Goal: Entertainment & Leisure: Consume media (video, audio)

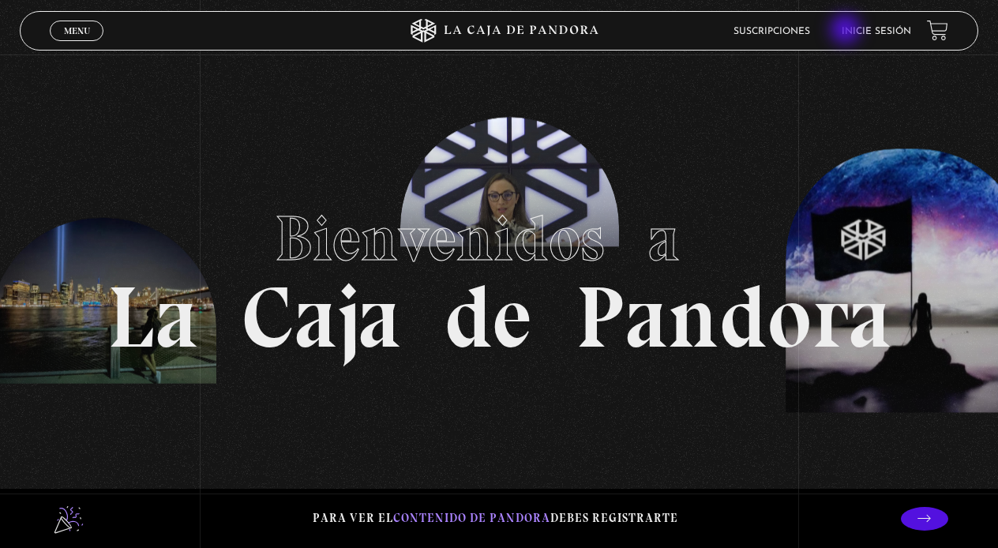
click at [847, 31] on link "Inicie sesión" at bounding box center [875, 31] width 69 height 9
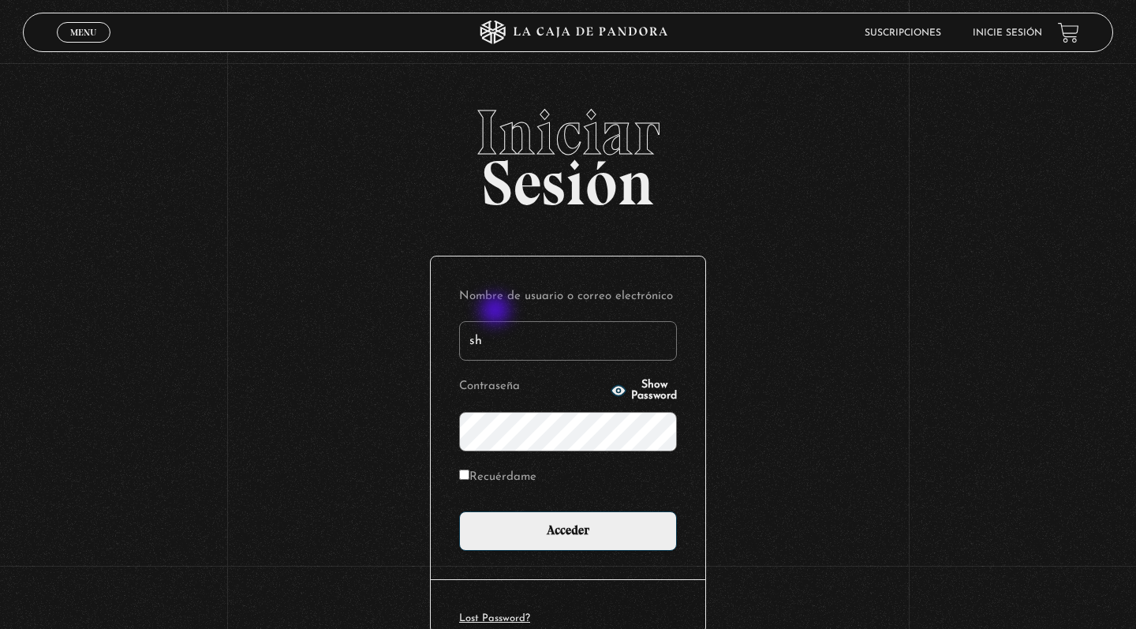
type input "s"
type input "S"
type input "s"
type input "ShaPerez"
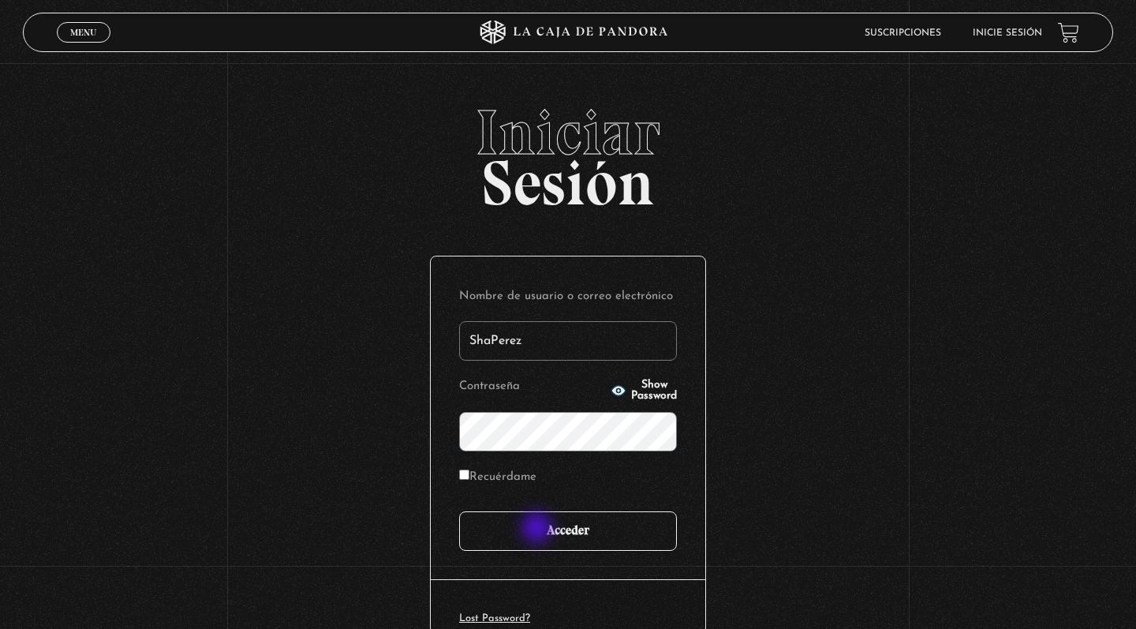
click at [539, 530] on input "Acceder" at bounding box center [568, 530] width 218 height 39
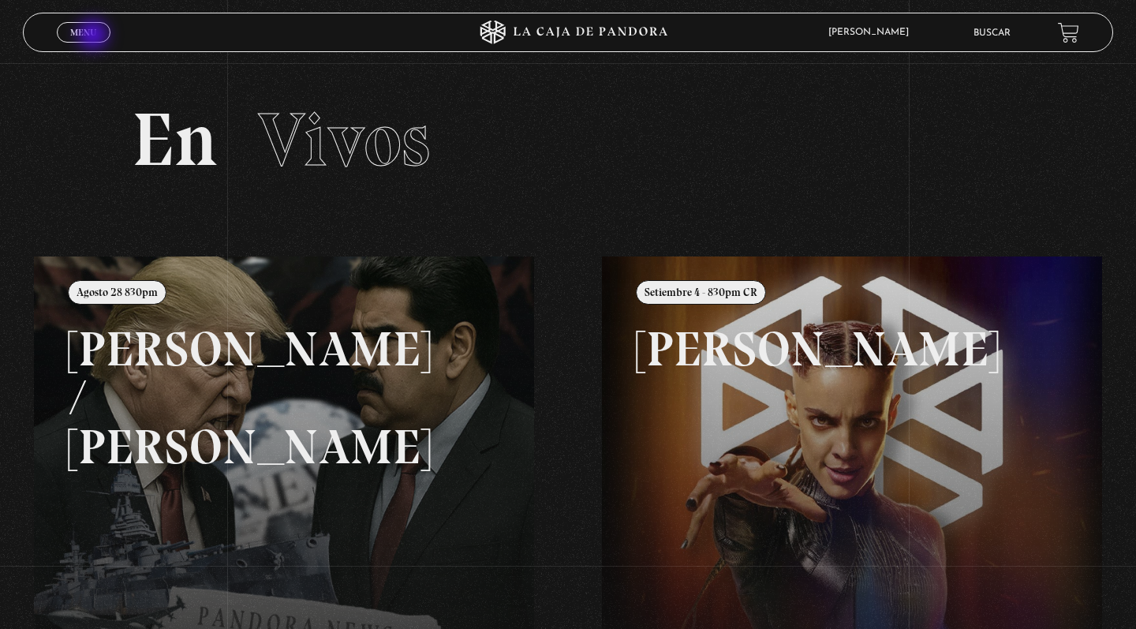
click at [95, 36] on span "Menu" at bounding box center [83, 32] width 26 height 9
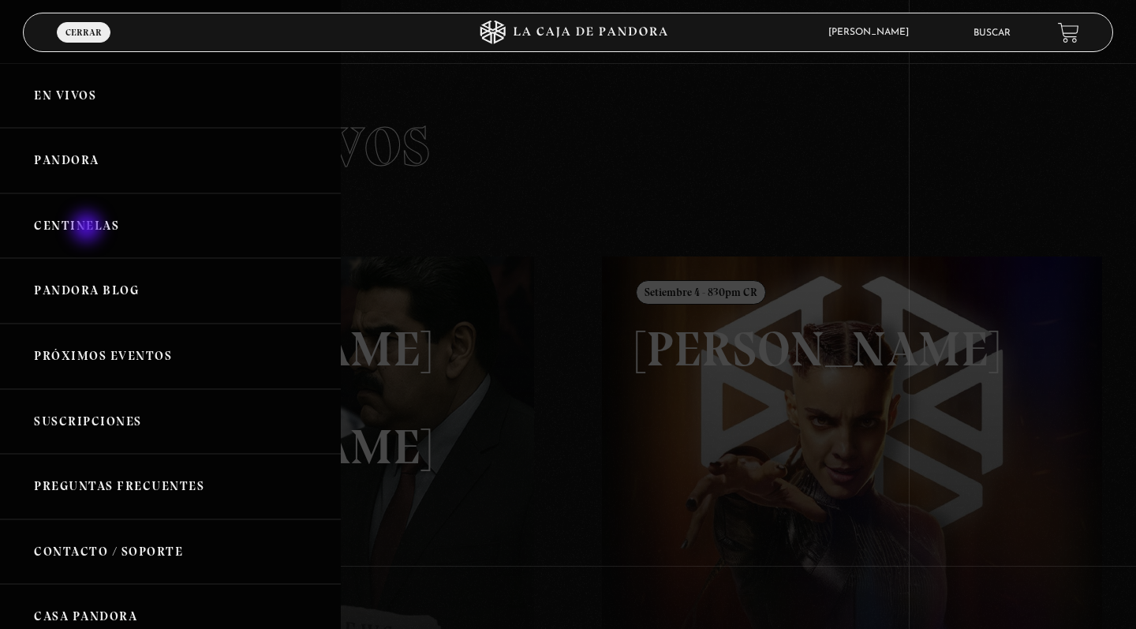
click at [88, 229] on link "Centinelas" at bounding box center [170, 226] width 341 height 66
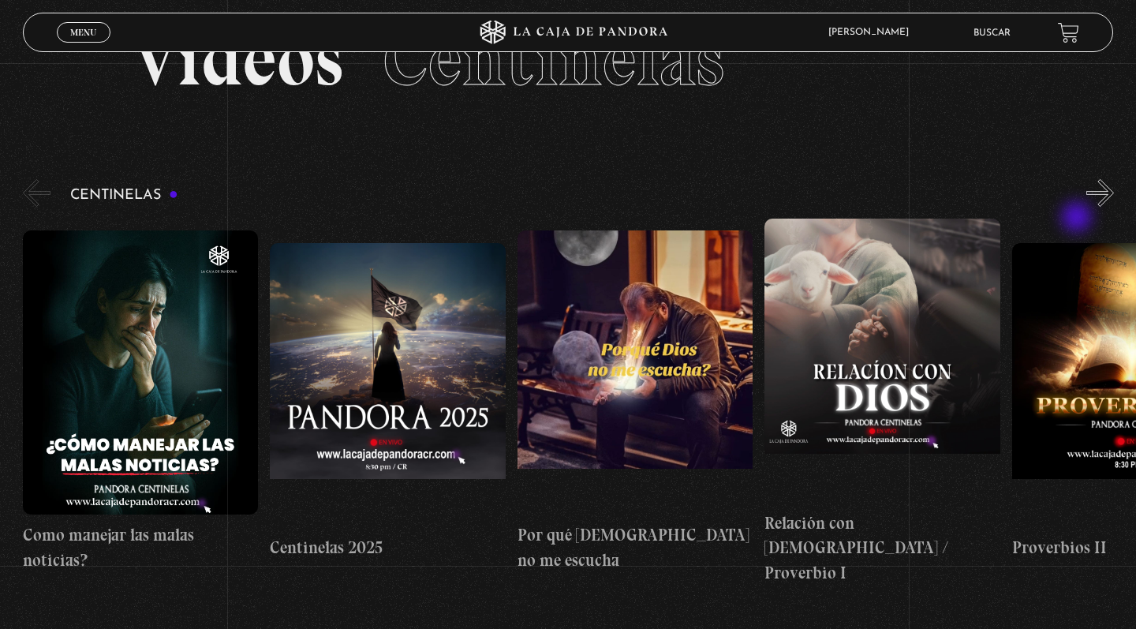
scroll to position [80, 0]
click at [1105, 196] on button "»" at bounding box center [1101, 193] width 28 height 28
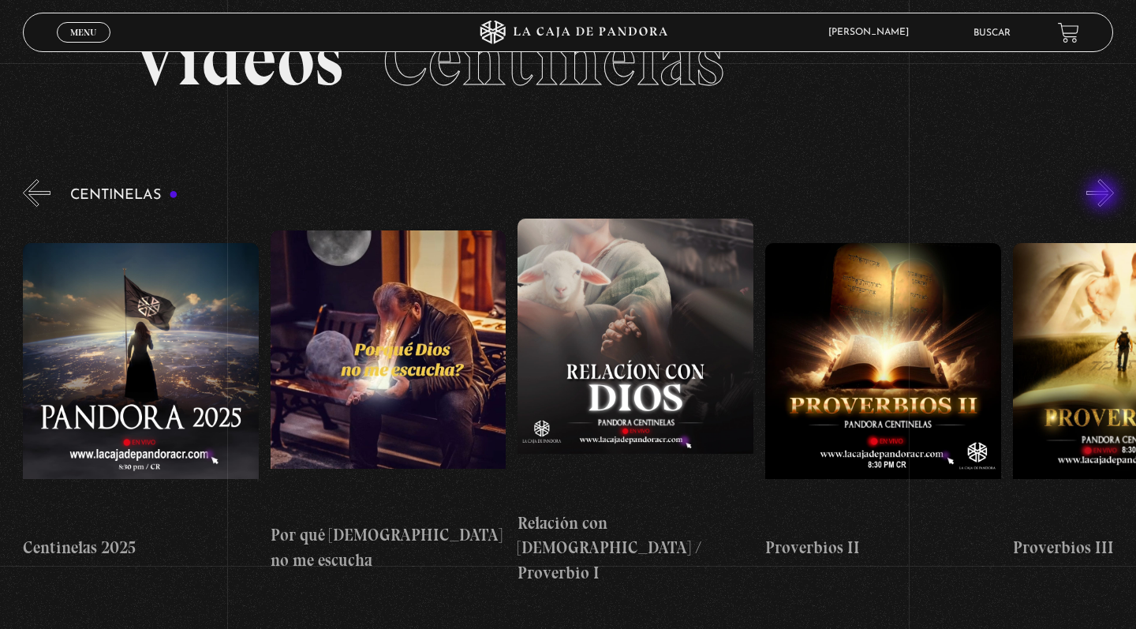
click at [1105, 196] on button "»" at bounding box center [1101, 193] width 28 height 28
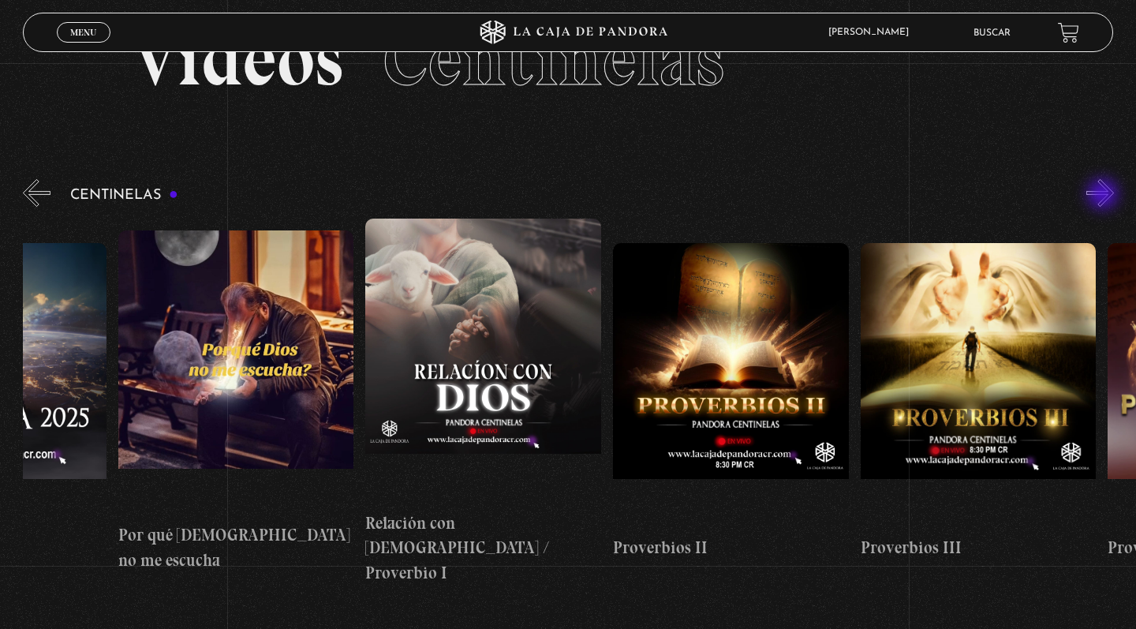
click at [1105, 196] on button "»" at bounding box center [1101, 193] width 28 height 28
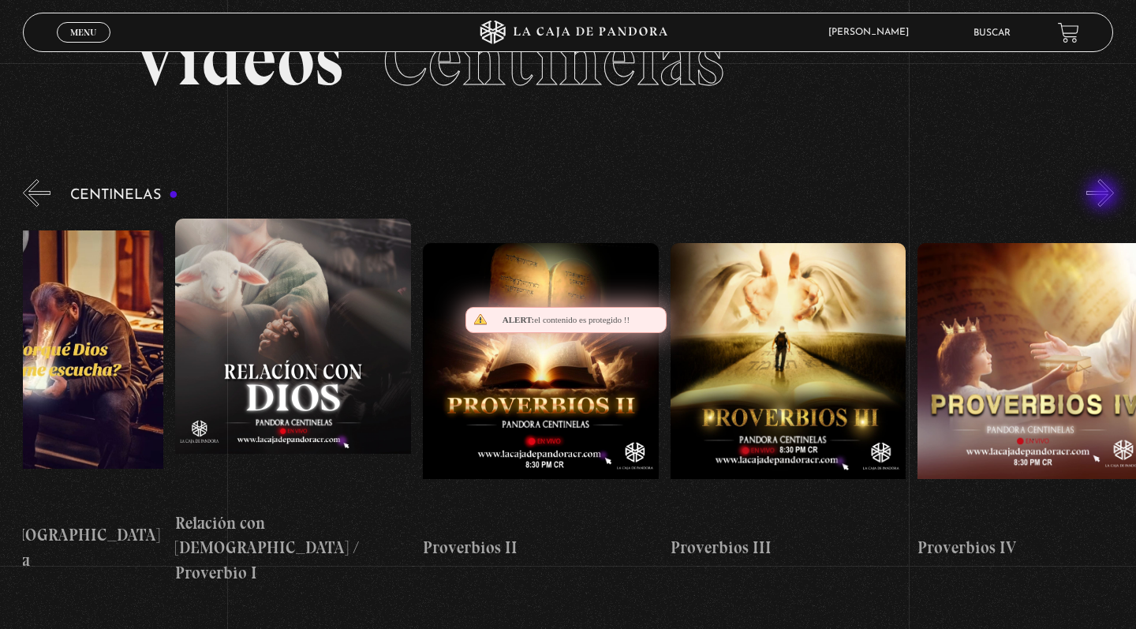
click at [1105, 196] on button "»" at bounding box center [1101, 193] width 28 height 28
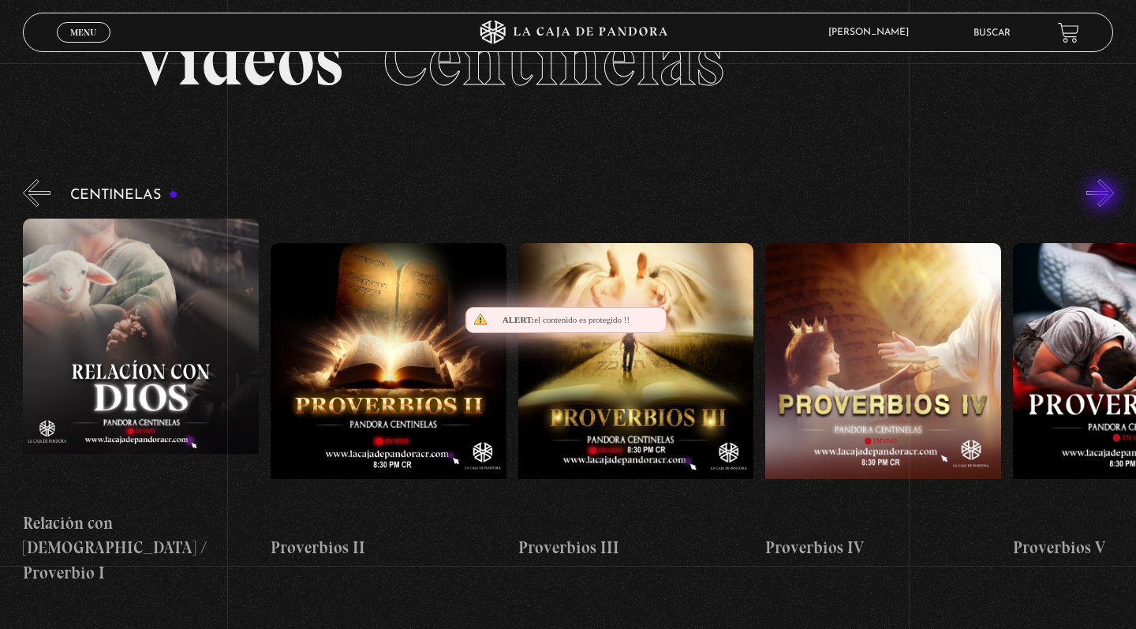
click at [1105, 196] on button "»" at bounding box center [1101, 193] width 28 height 28
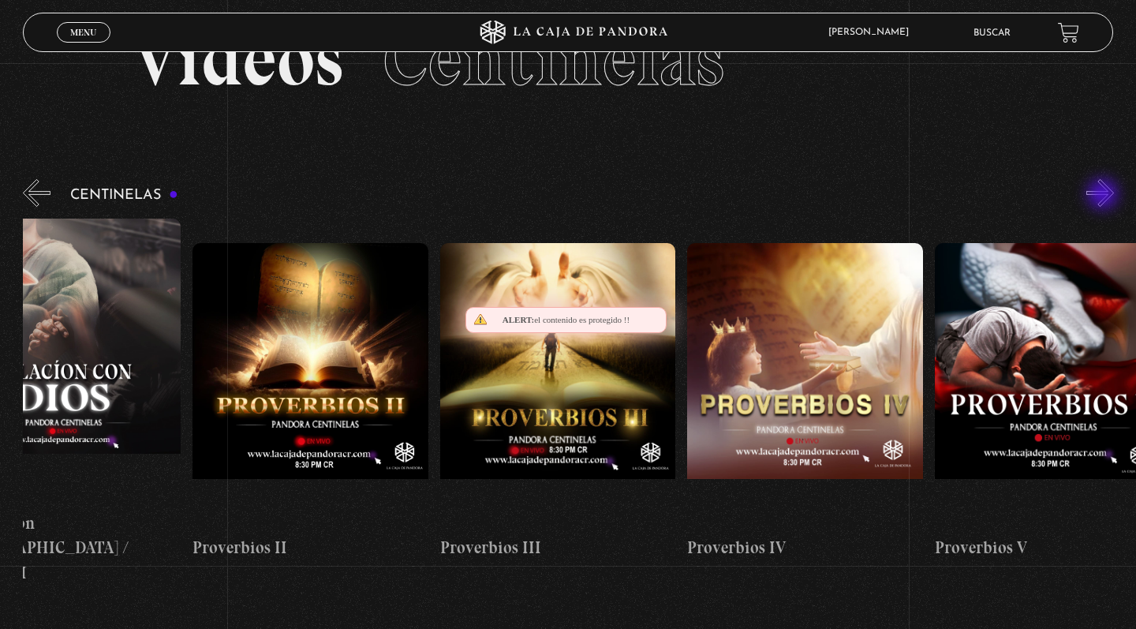
click at [1105, 196] on button "»" at bounding box center [1101, 193] width 28 height 28
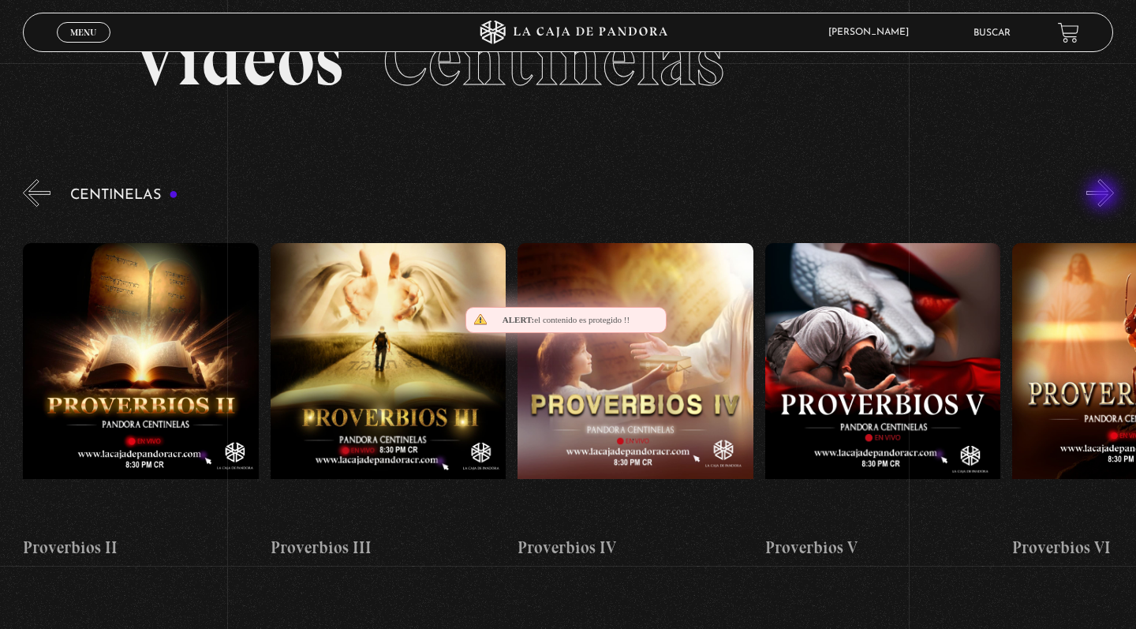
click at [1105, 196] on button "»" at bounding box center [1101, 193] width 28 height 28
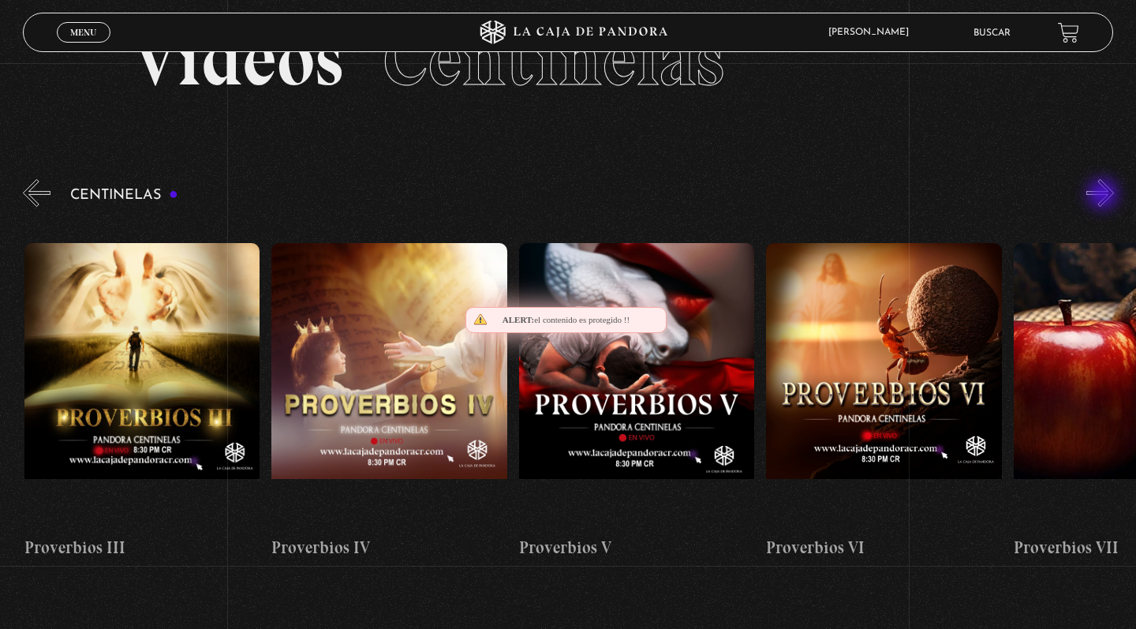
click at [1105, 196] on button "»" at bounding box center [1101, 193] width 28 height 28
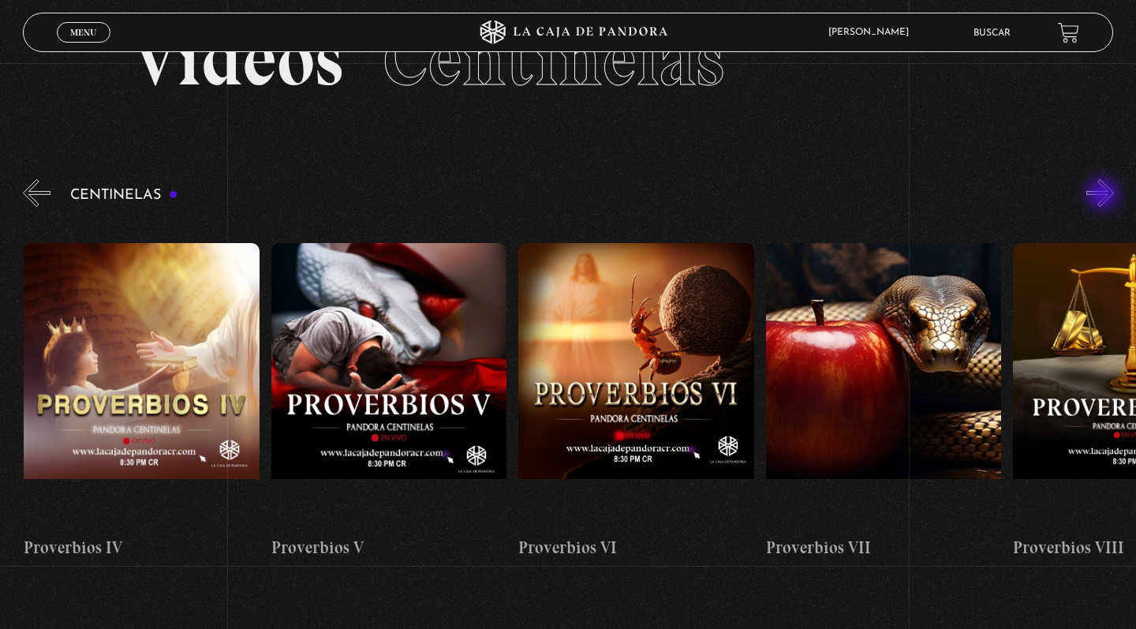
click at [1105, 196] on button "»" at bounding box center [1101, 193] width 28 height 28
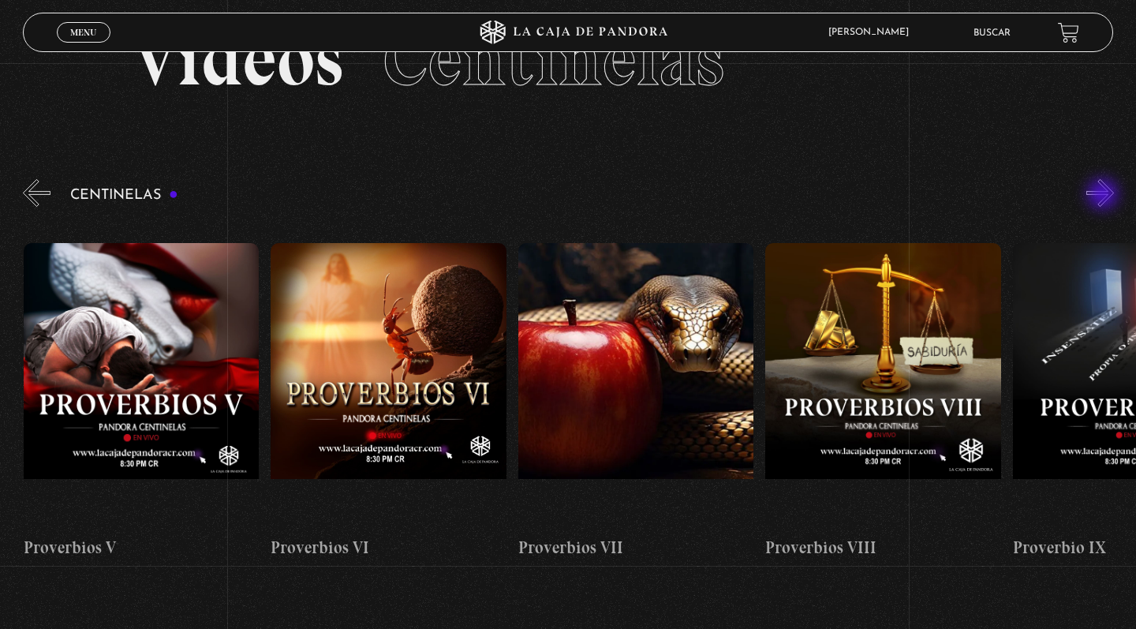
click at [1105, 196] on button "»" at bounding box center [1101, 193] width 28 height 28
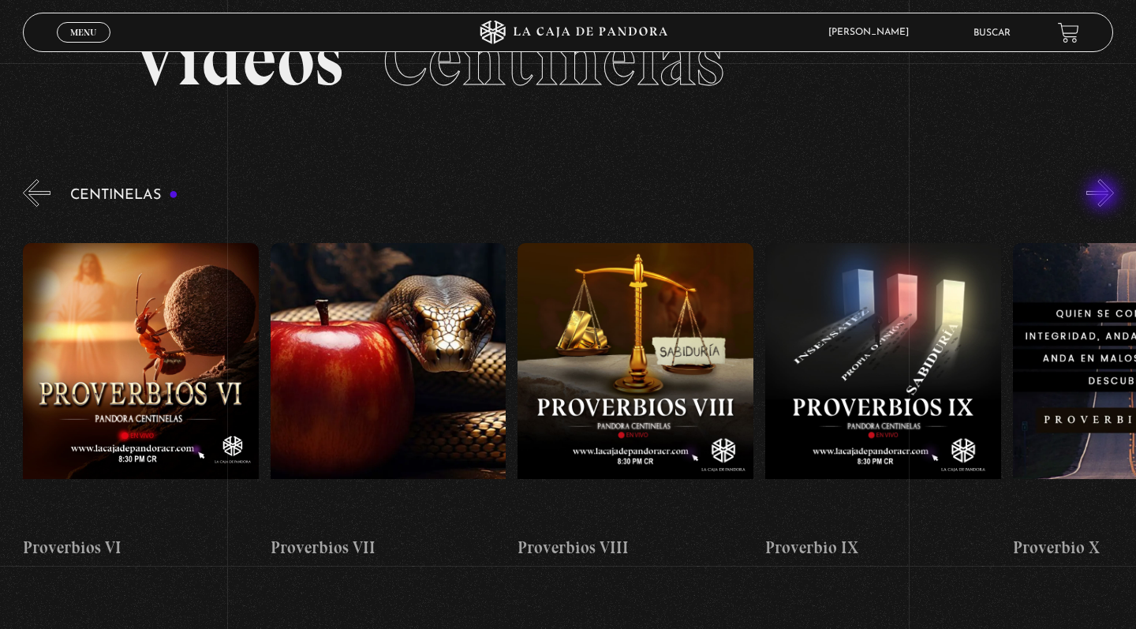
click at [1105, 196] on button "»" at bounding box center [1101, 193] width 28 height 28
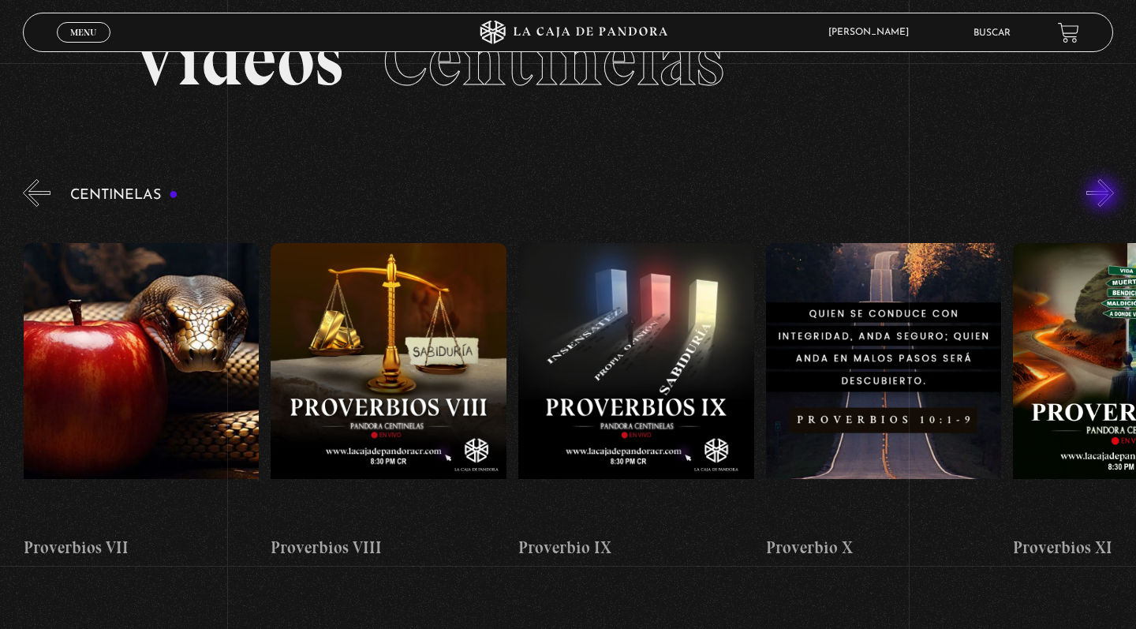
click at [1105, 196] on button "»" at bounding box center [1101, 193] width 28 height 28
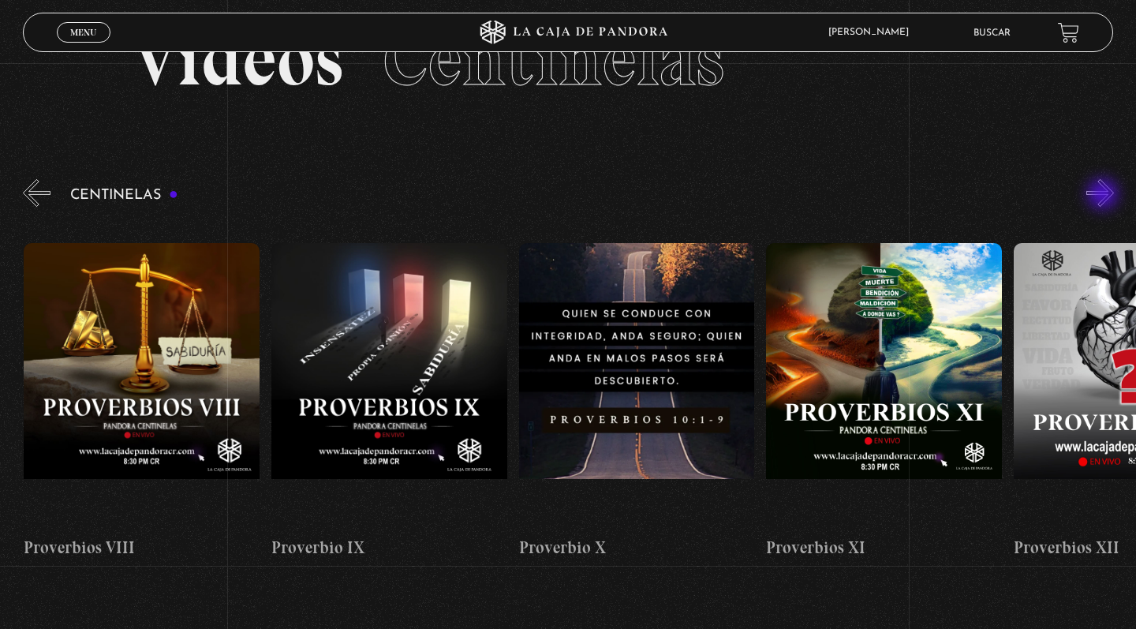
click at [1105, 196] on button "»" at bounding box center [1101, 193] width 28 height 28
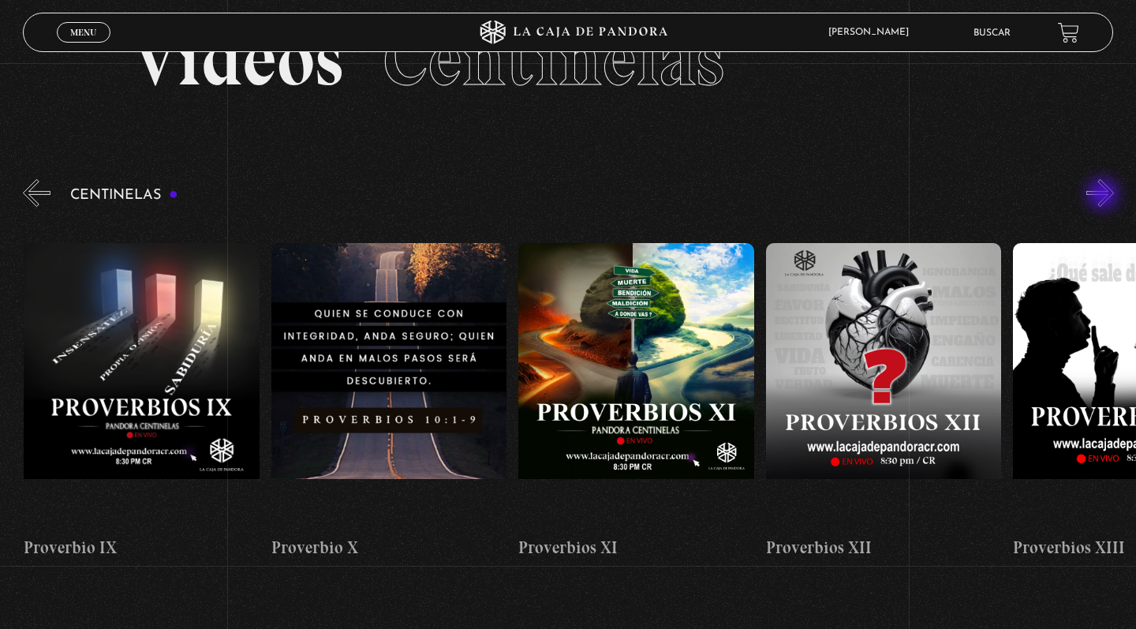
click at [1105, 196] on button "»" at bounding box center [1101, 193] width 28 height 28
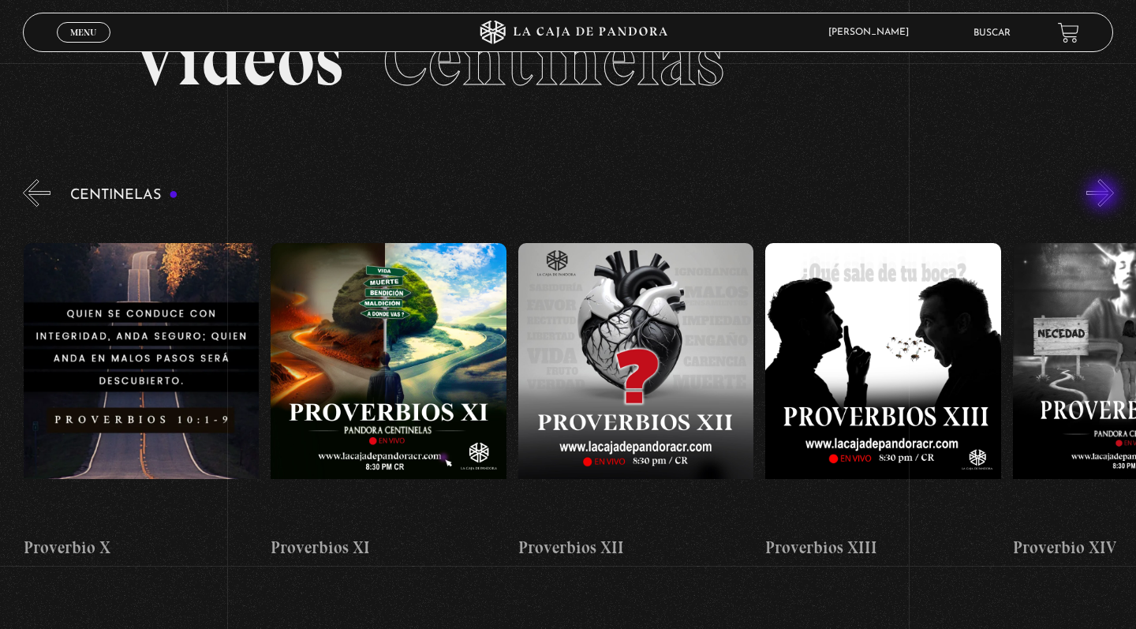
click at [1105, 196] on button "»" at bounding box center [1101, 193] width 28 height 28
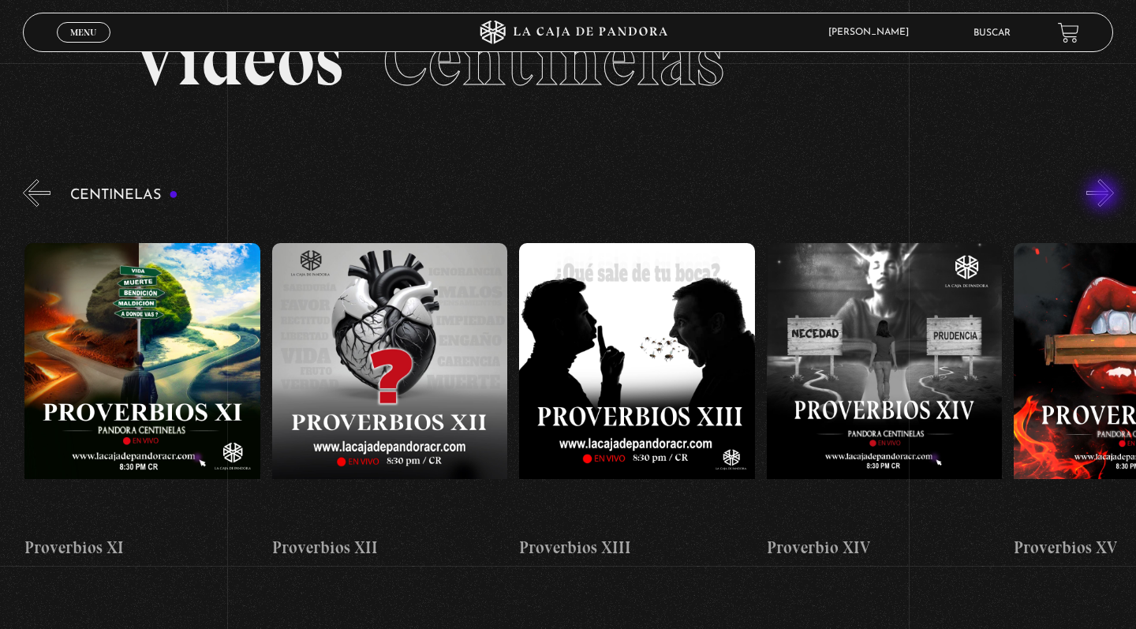
click at [1105, 196] on button "»" at bounding box center [1101, 193] width 28 height 28
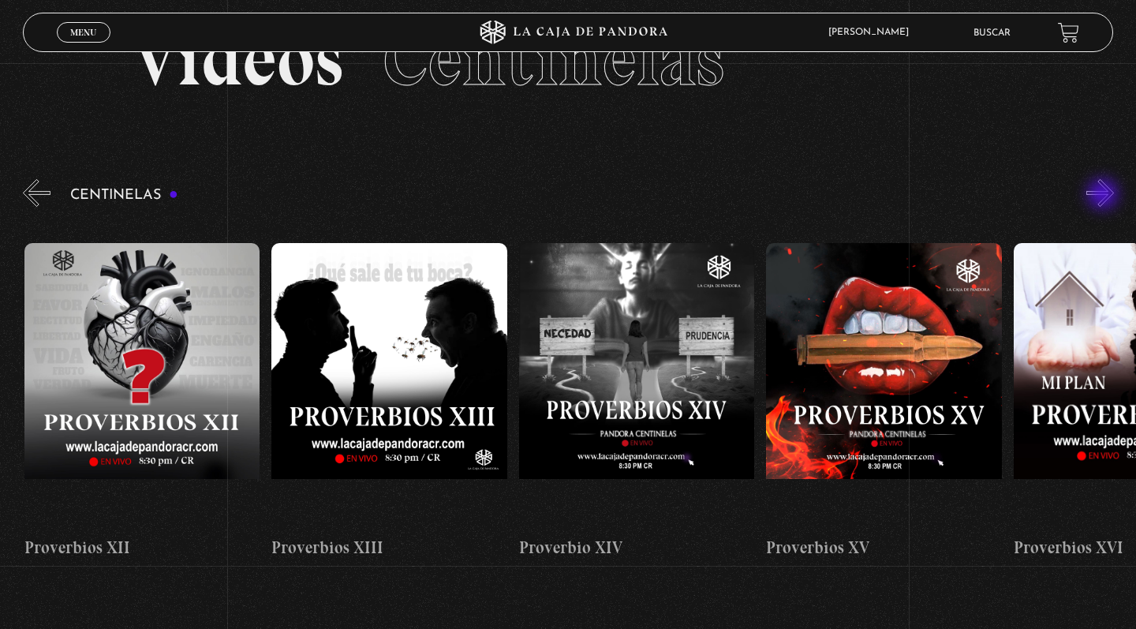
click at [1105, 196] on button "»" at bounding box center [1101, 193] width 28 height 28
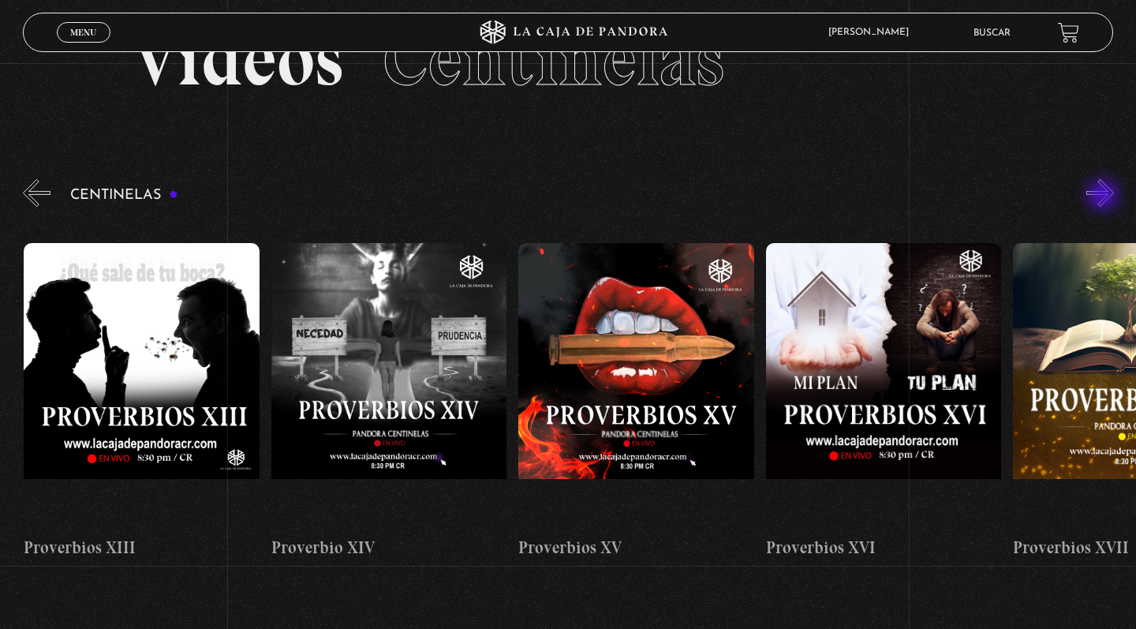
click at [1105, 197] on button "»" at bounding box center [1101, 193] width 28 height 28
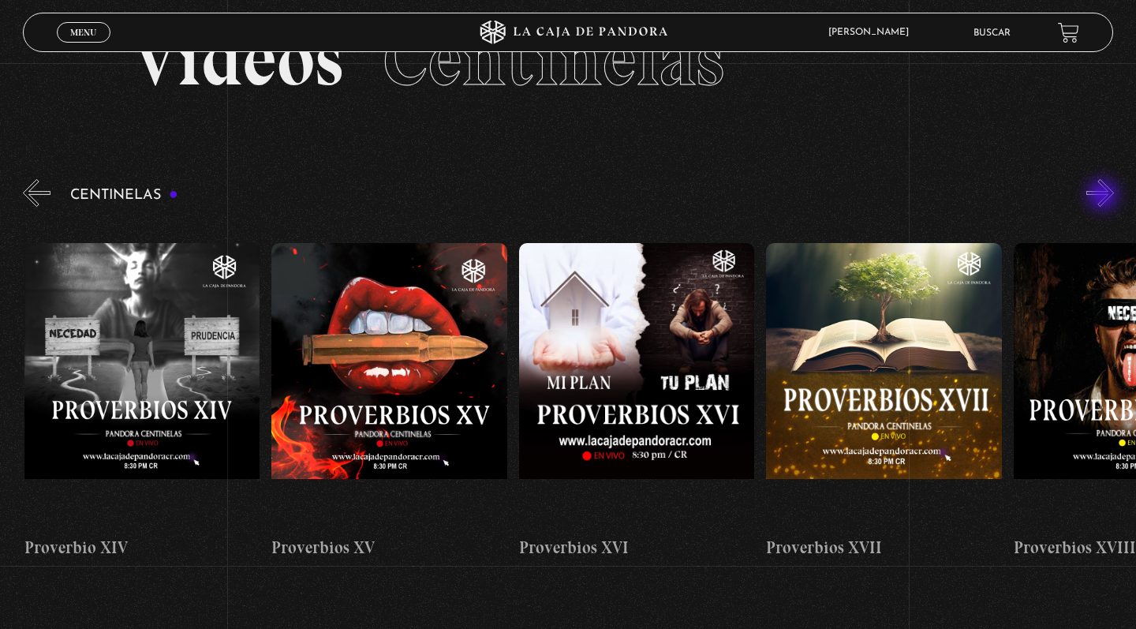
click at [1105, 197] on button "»" at bounding box center [1101, 193] width 28 height 28
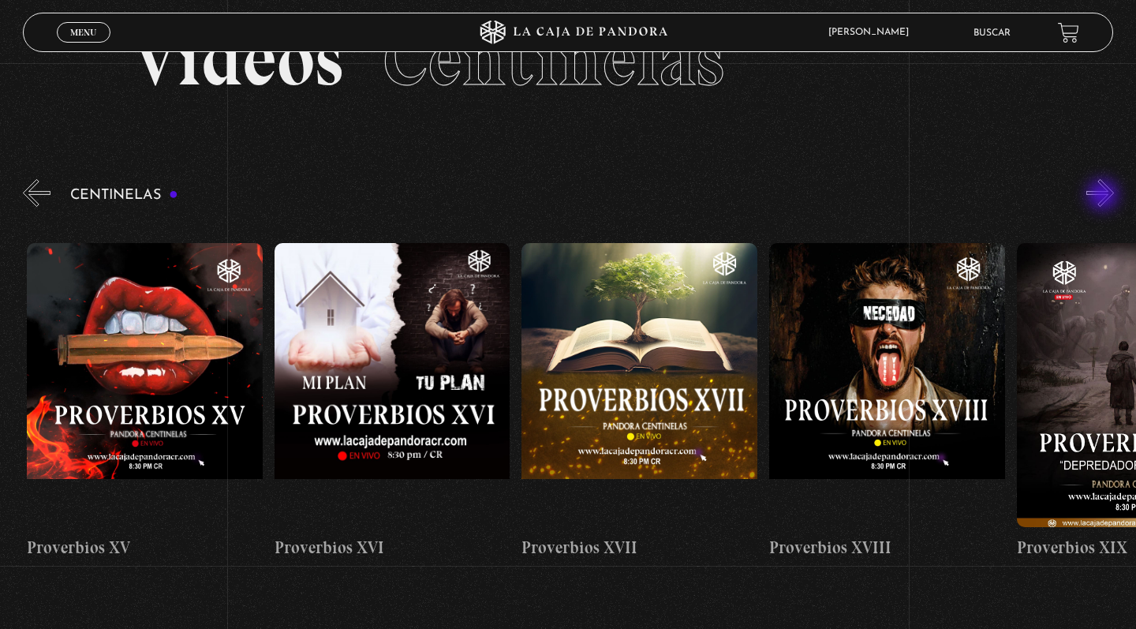
click at [1105, 197] on button "»" at bounding box center [1101, 193] width 28 height 28
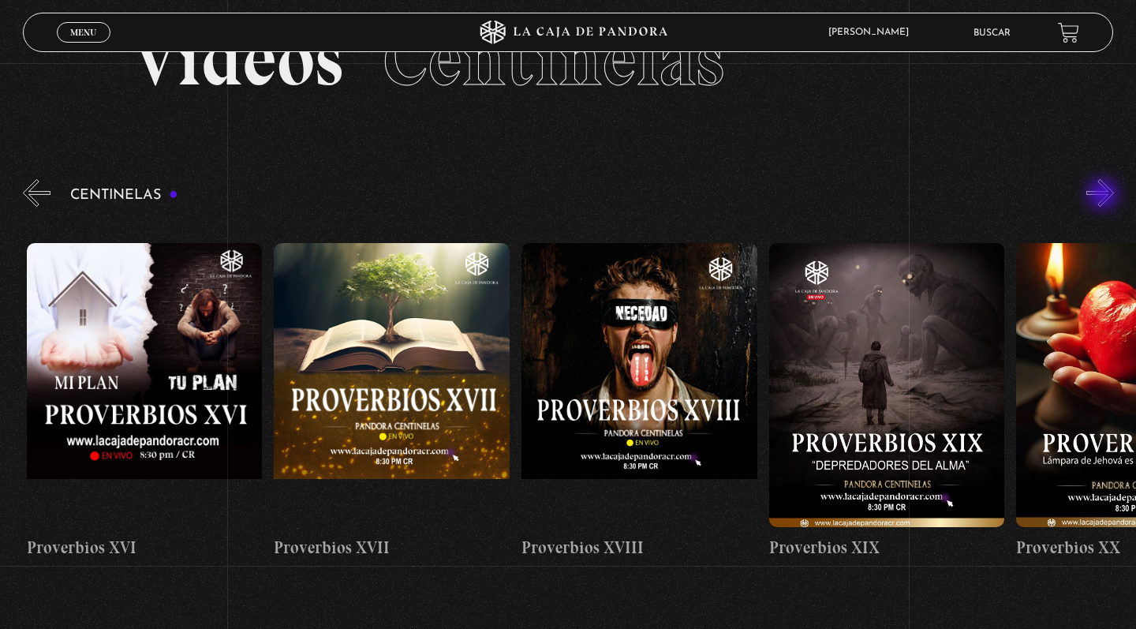
click at [1105, 196] on button "»" at bounding box center [1101, 193] width 28 height 28
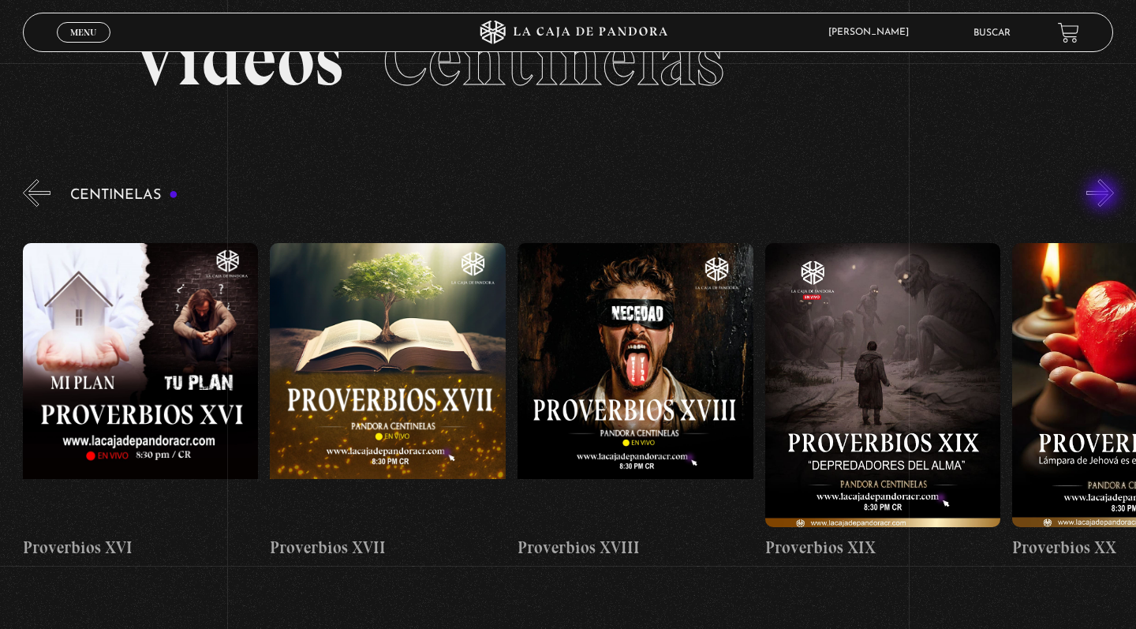
click at [1105, 196] on button "»" at bounding box center [1101, 193] width 28 height 28
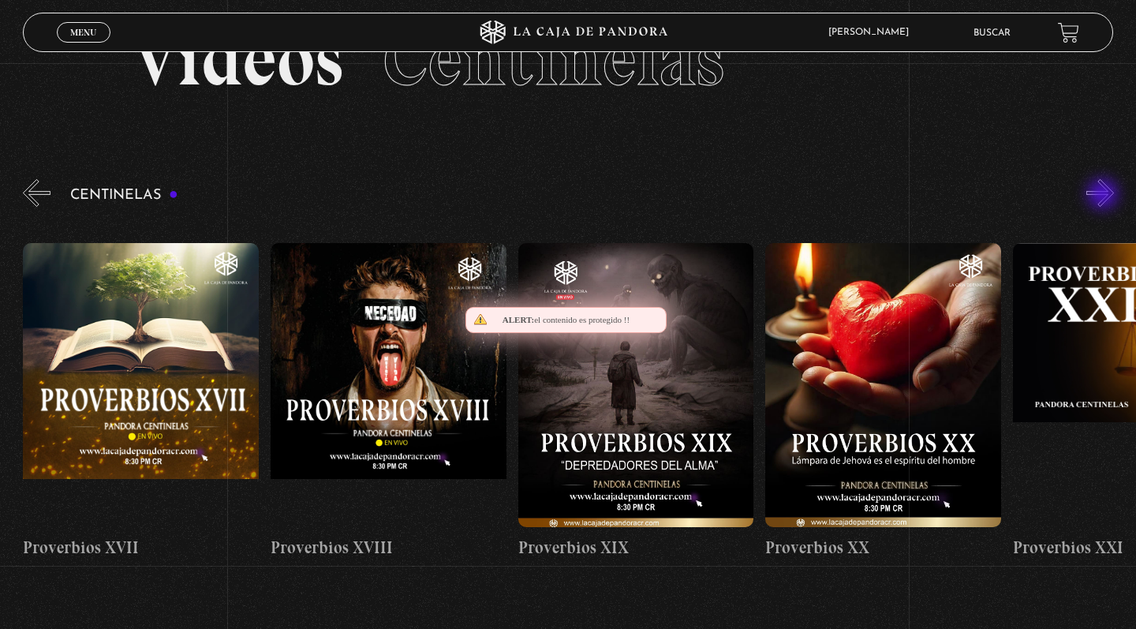
click at [1105, 196] on button "»" at bounding box center [1101, 193] width 28 height 28
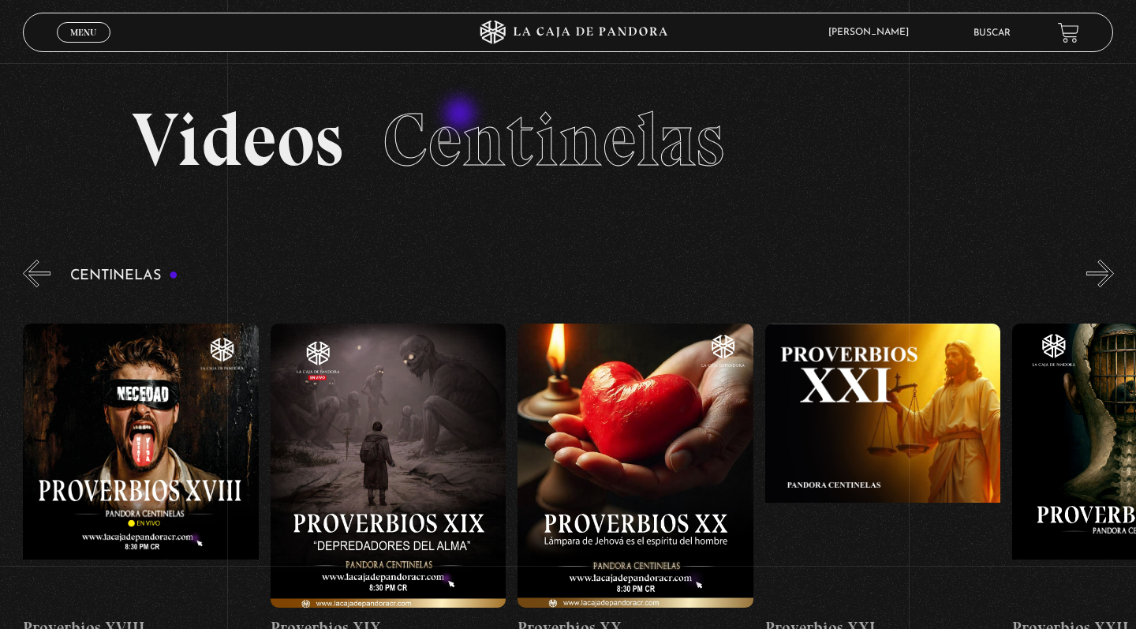
scroll to position [0, 0]
click at [39, 274] on button "«" at bounding box center [37, 274] width 28 height 28
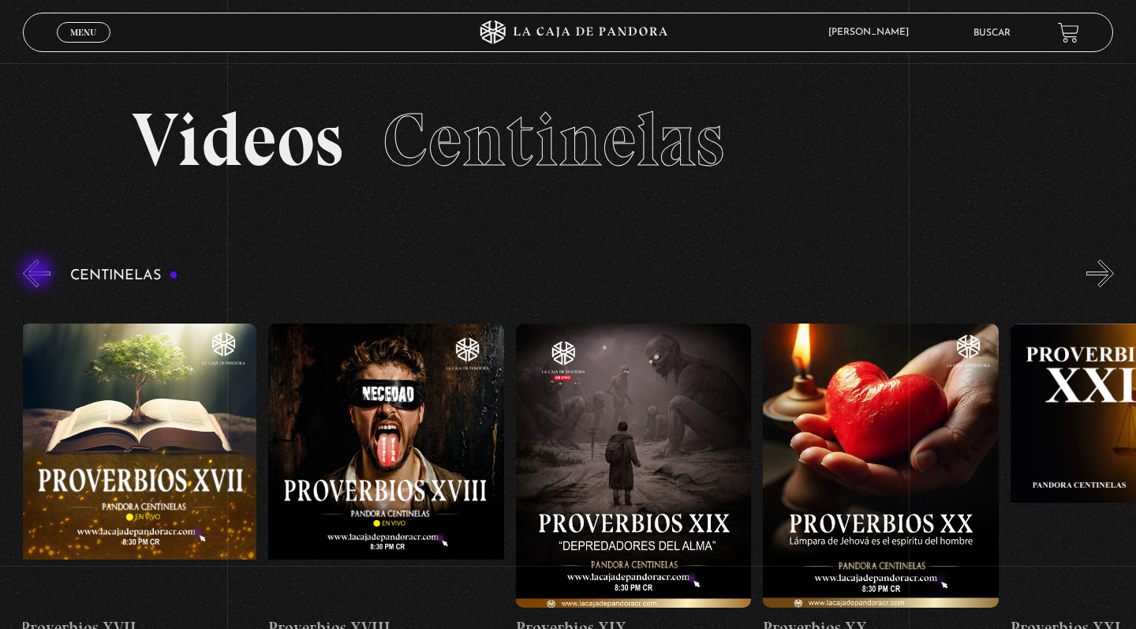
scroll to position [0, 4701]
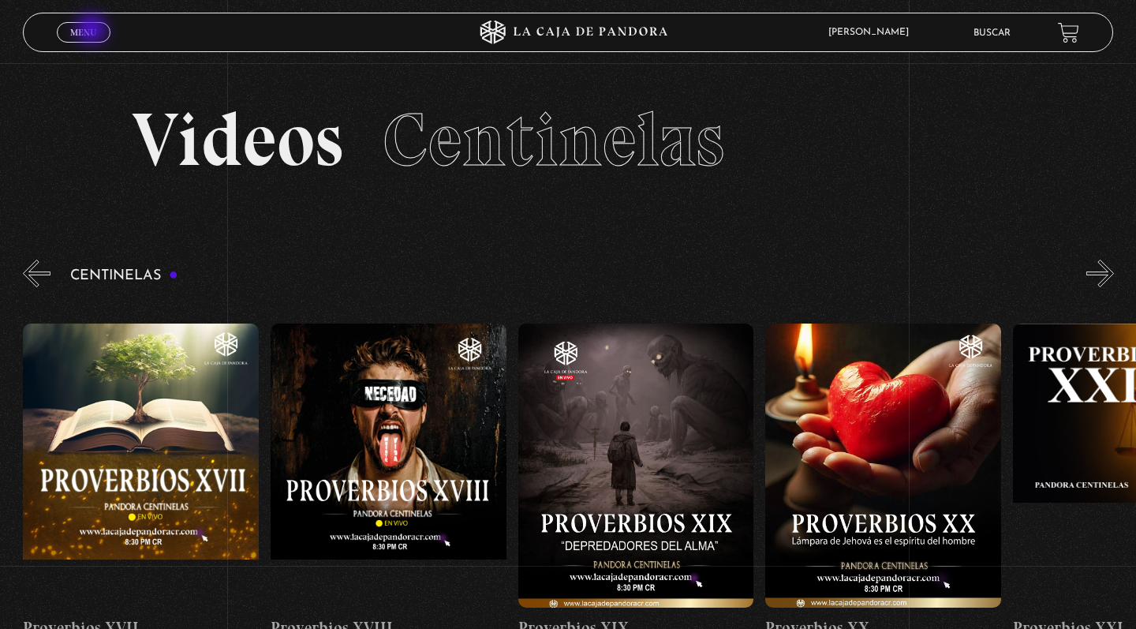
click at [93, 32] on span "Menu" at bounding box center [83, 32] width 26 height 9
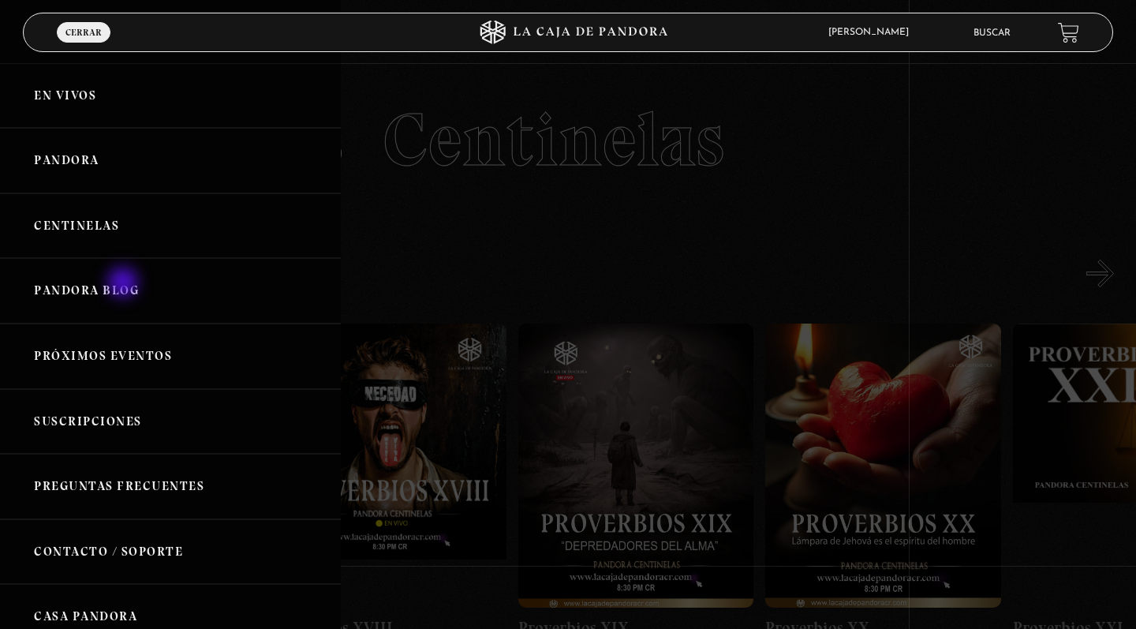
scroll to position [0, 0]
click at [72, 158] on link "Pandora" at bounding box center [170, 161] width 341 height 66
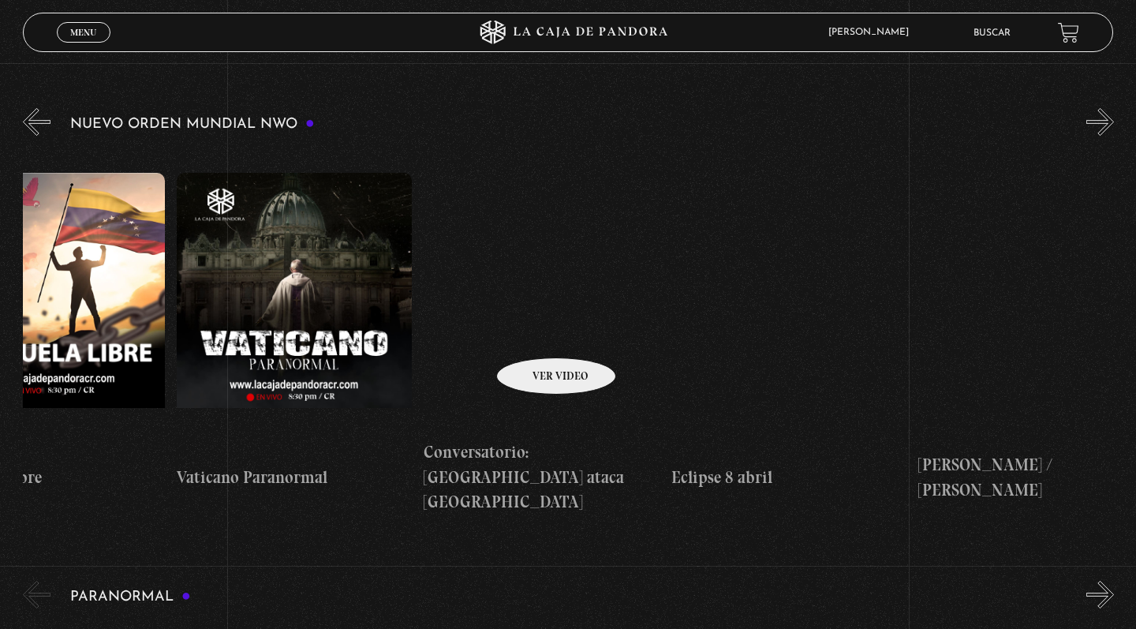
scroll to position [0, 3807]
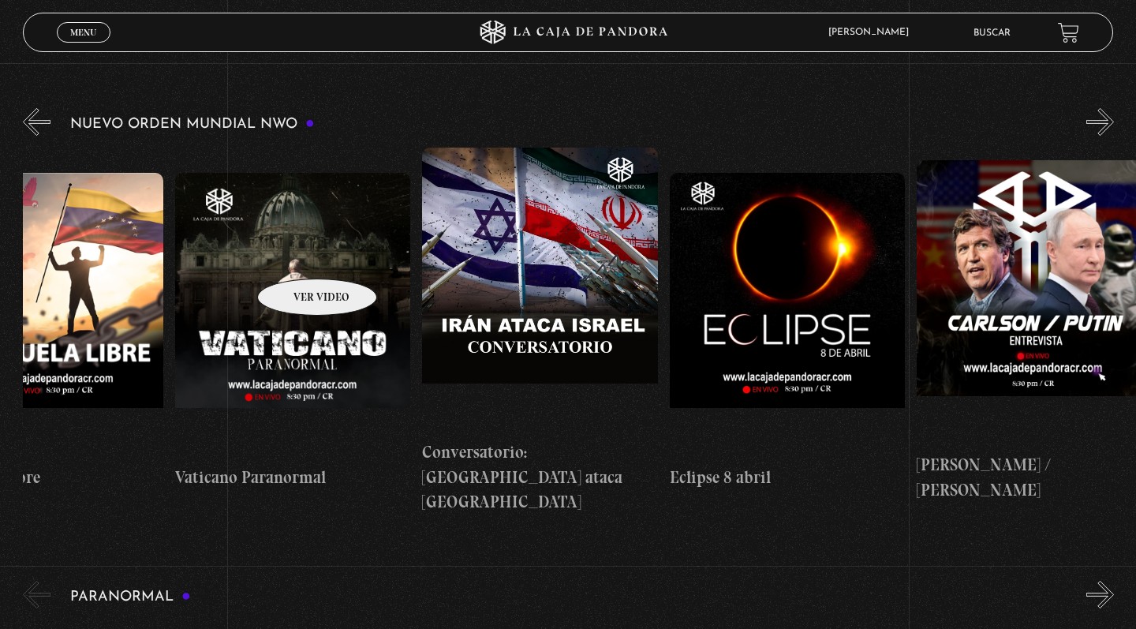
click at [297, 255] on figure at bounding box center [293, 315] width 236 height 284
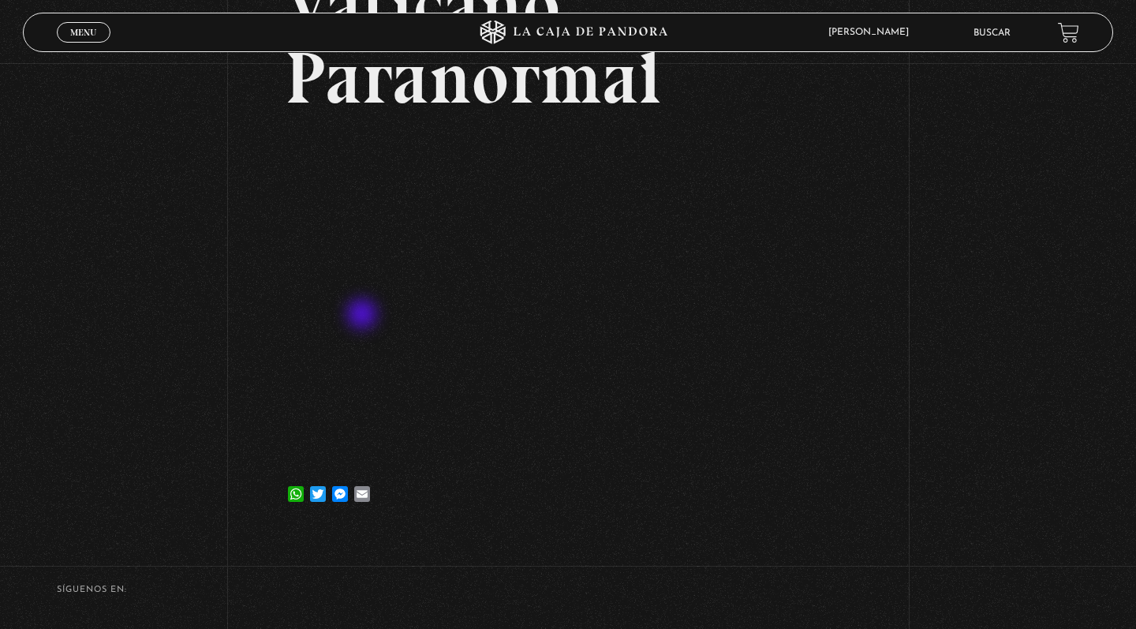
scroll to position [185, 0]
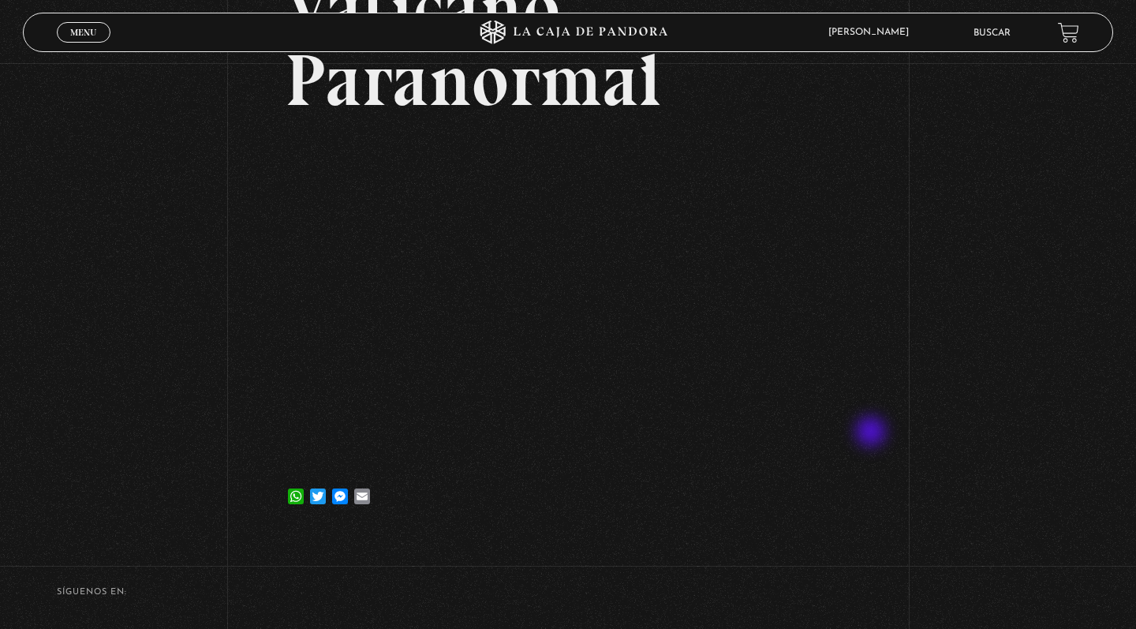
click at [878, 436] on div "Volver 7 junio, 2024 Vaticano Paranormal WhatsApp Twitter Messenger Email" at bounding box center [568, 205] width 1136 height 655
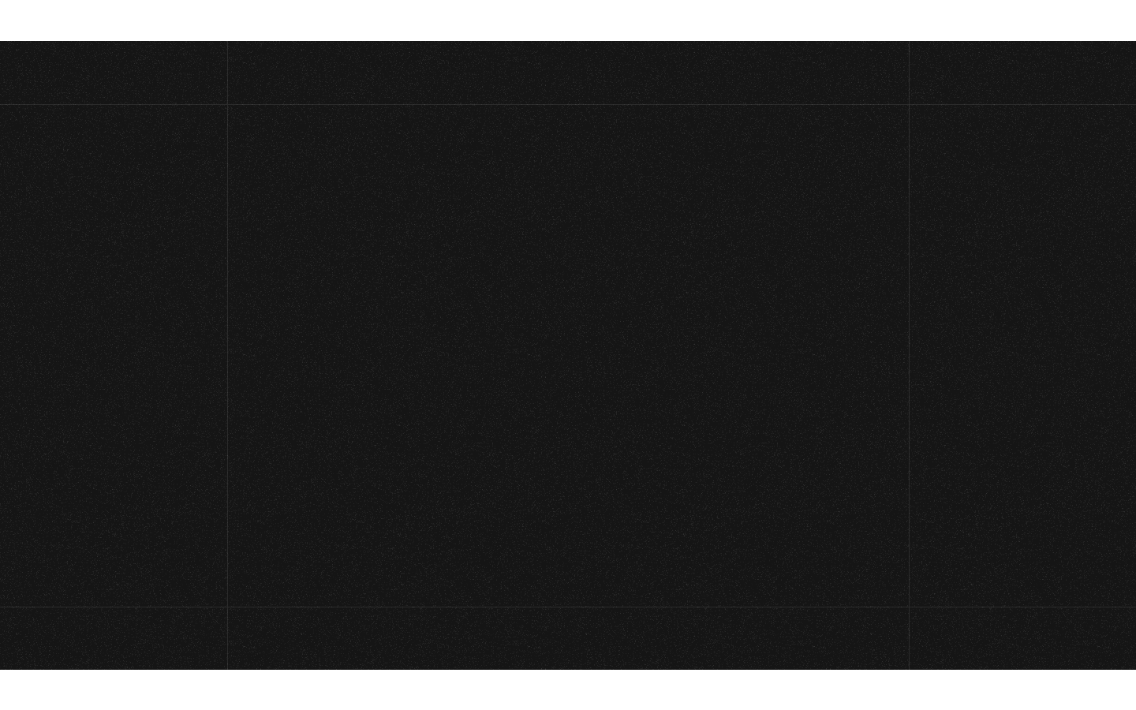
scroll to position [185, 0]
